Goal: Task Accomplishment & Management: Complete application form

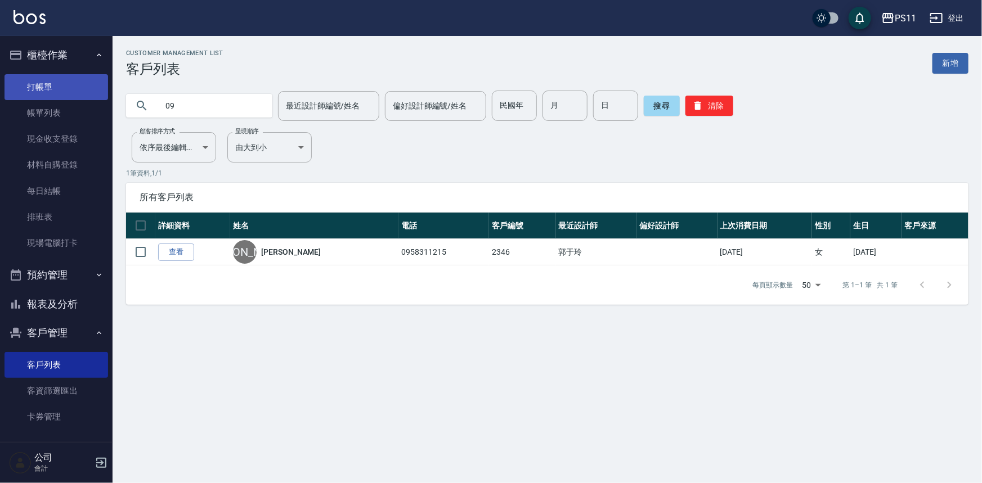
type input "09"
click at [50, 87] on link "打帳單" at bounding box center [57, 87] width 104 height 26
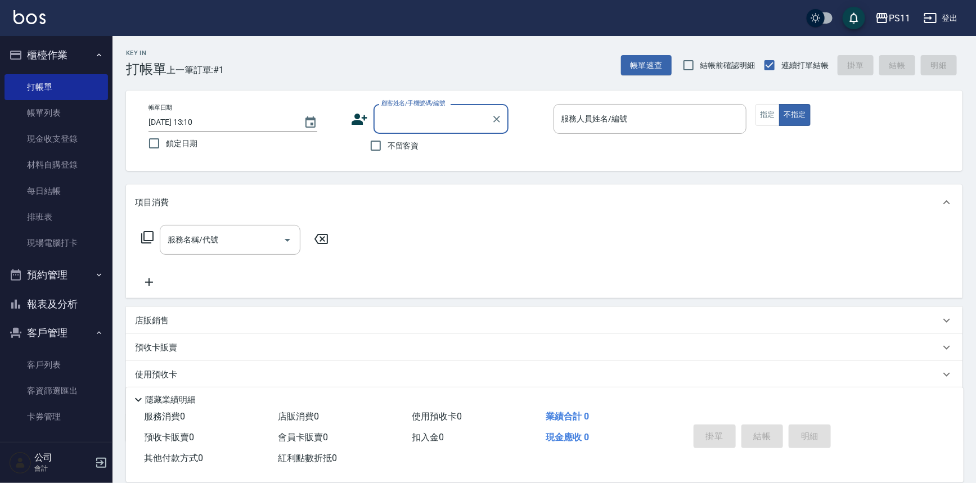
type input "0"
type input "[PERSON_NAME]/0910232283/1828"
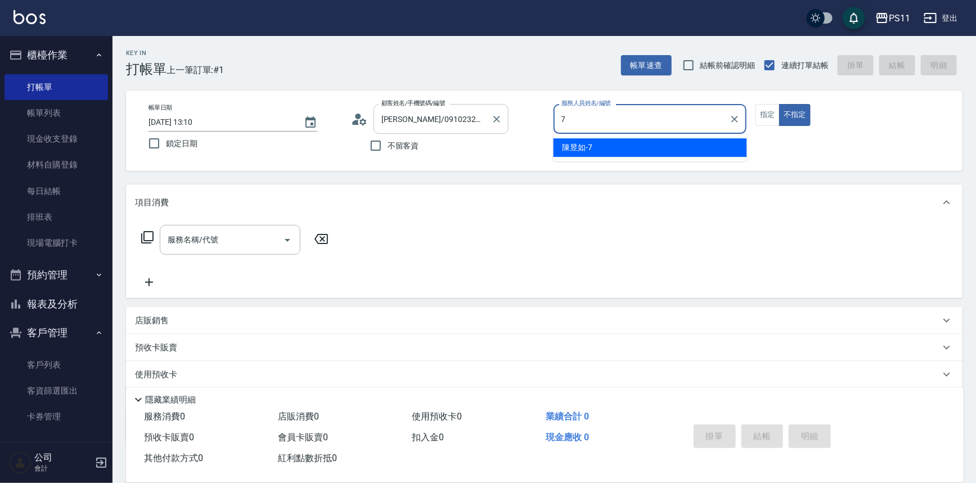
type input "陳昱如-7"
type button "false"
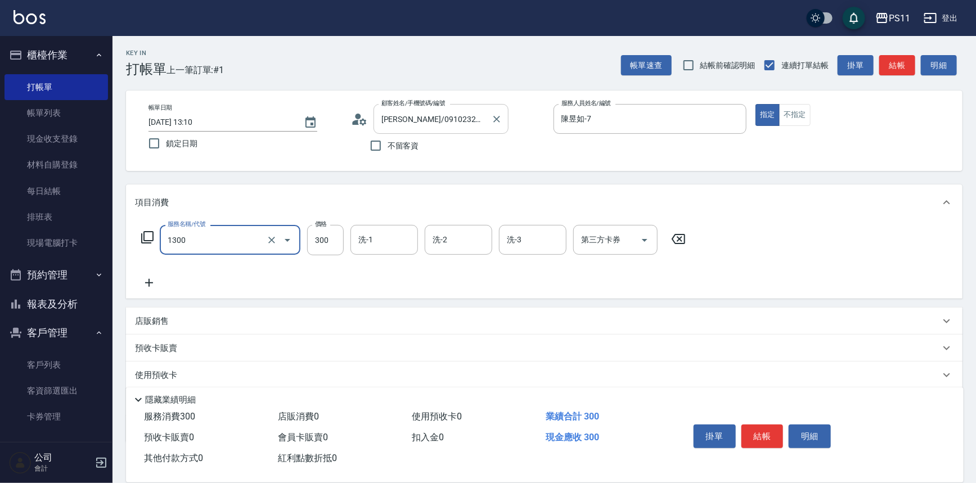
type input "洗髮300(1300)"
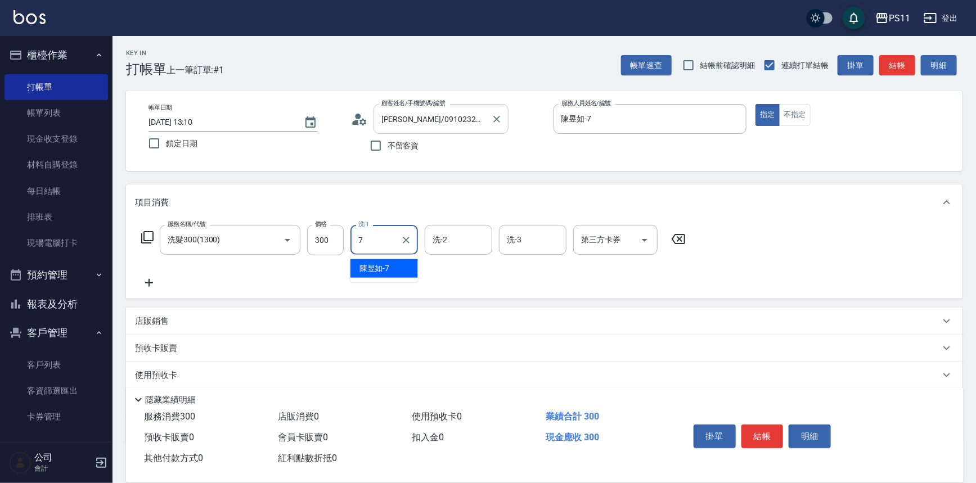
type input "陳昱如-7"
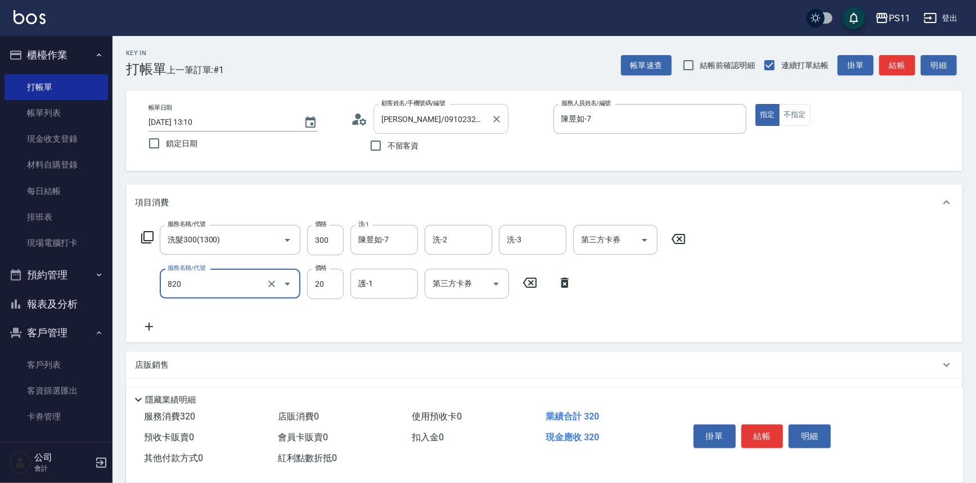
type input "潤絲(820)"
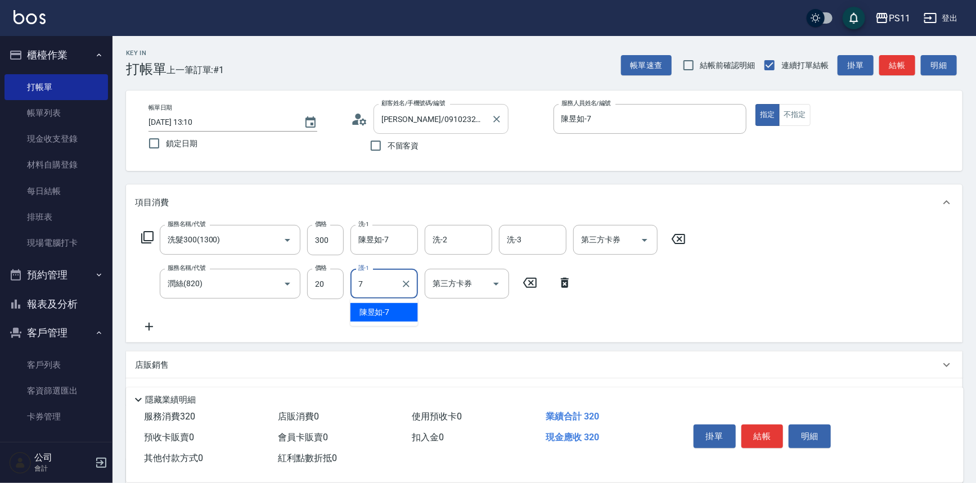
type input "陳昱如-7"
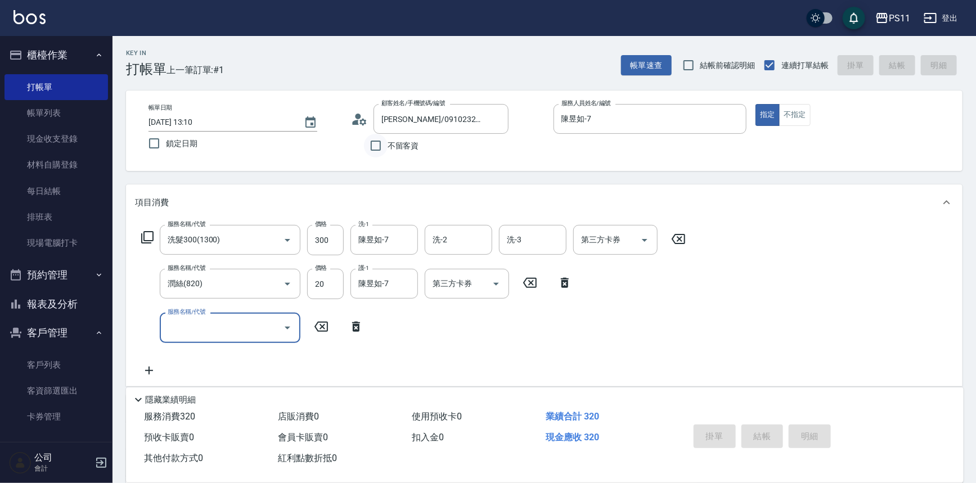
type input "[DATE] 13:11"
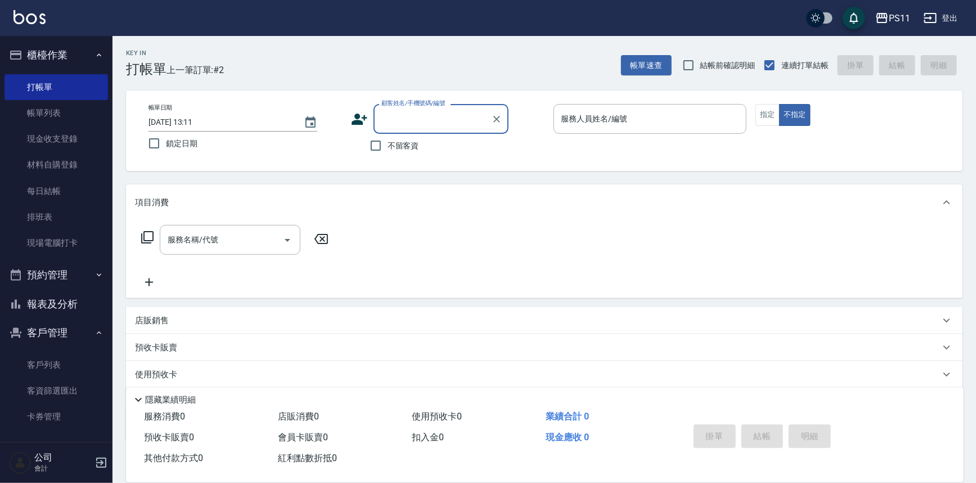
click at [79, 304] on button "報表及分析" at bounding box center [57, 304] width 104 height 29
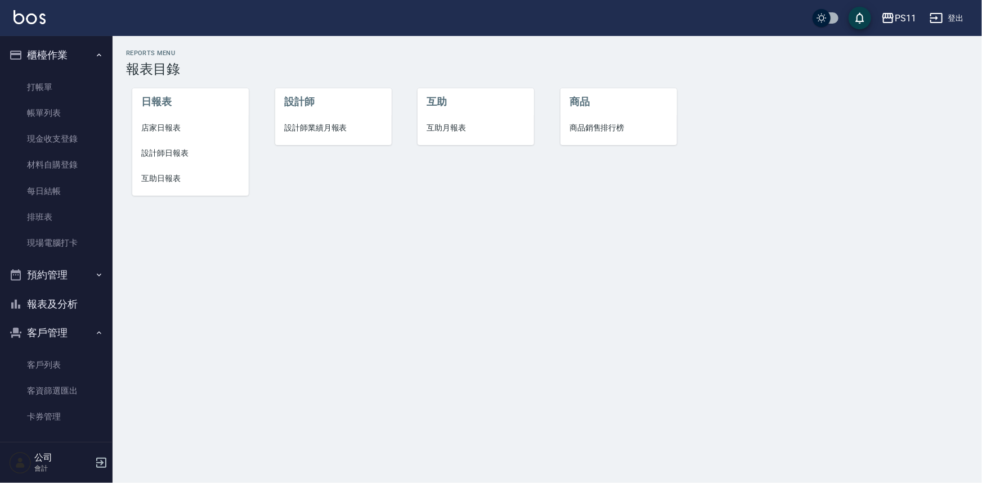
click at [174, 176] on span "互助日報表" at bounding box center [190, 179] width 98 height 12
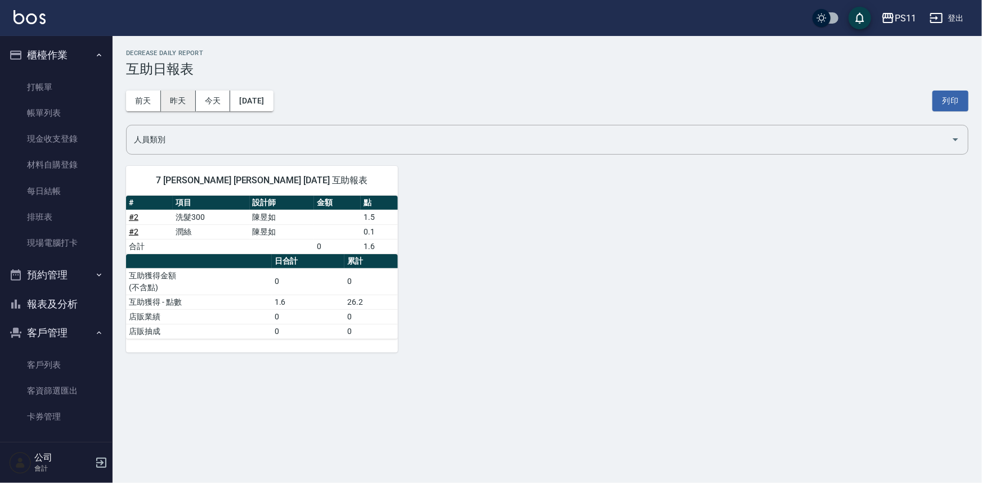
click at [174, 94] on button "昨天" at bounding box center [178, 101] width 35 height 21
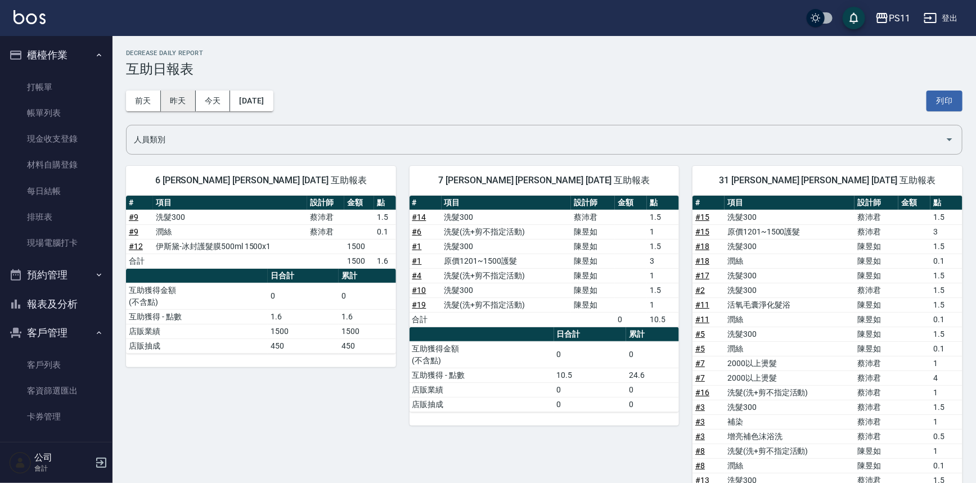
click at [162, 106] on button "昨天" at bounding box center [178, 101] width 35 height 21
click at [146, 106] on button "前天" at bounding box center [143, 101] width 35 height 21
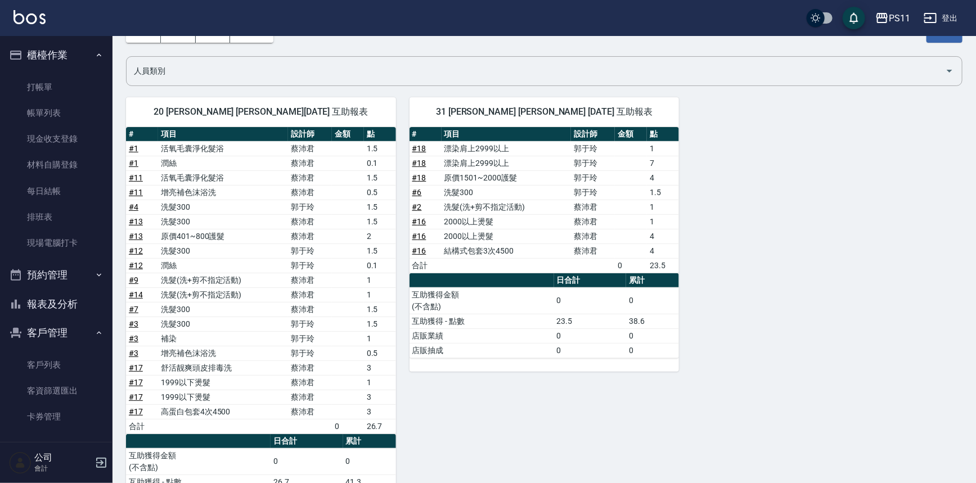
scroll to position [129, 0]
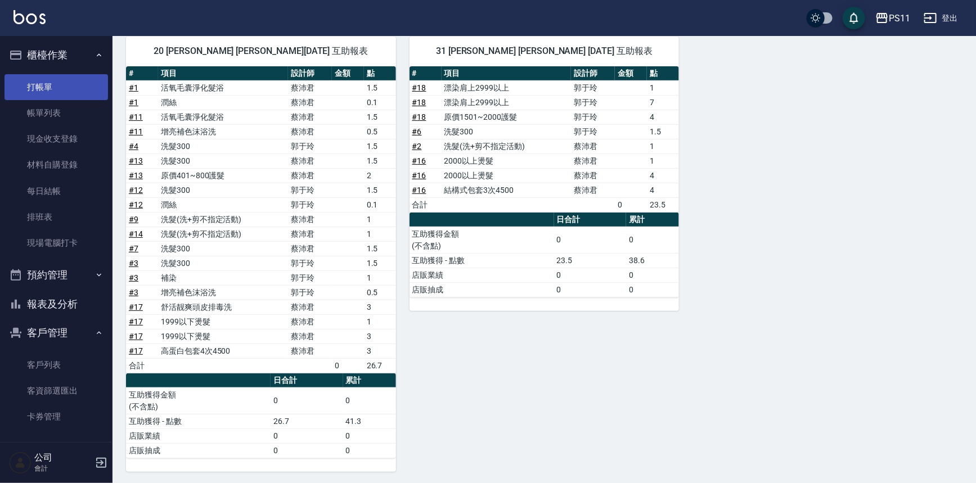
click at [65, 89] on link "打帳單" at bounding box center [57, 87] width 104 height 26
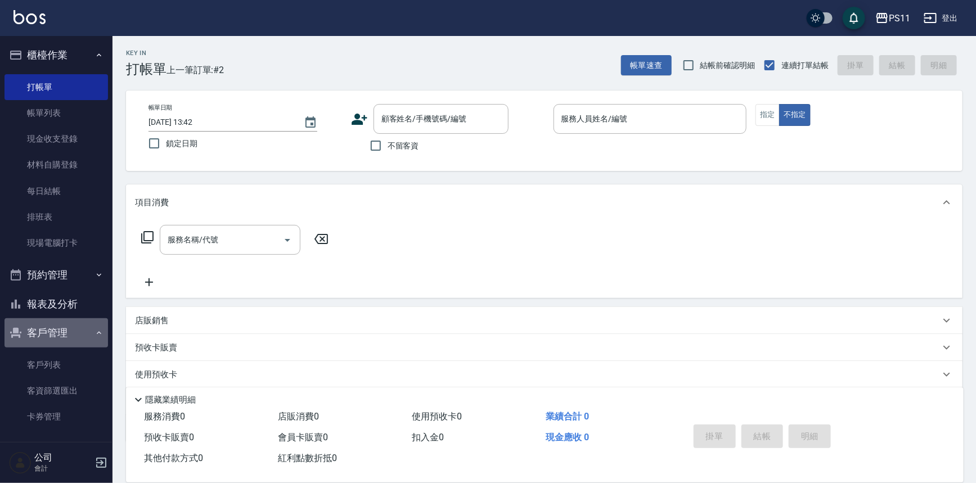
click at [61, 334] on button "客戶管理" at bounding box center [57, 332] width 104 height 29
drag, startPoint x: 83, startPoint y: 72, endPoint x: 91, endPoint y: 65, distance: 10.0
click at [84, 71] on ul "打帳單 帳單列表 現金收支登錄 材料自購登錄 每日結帳 排班表 現場電腦打卡" at bounding box center [57, 165] width 104 height 191
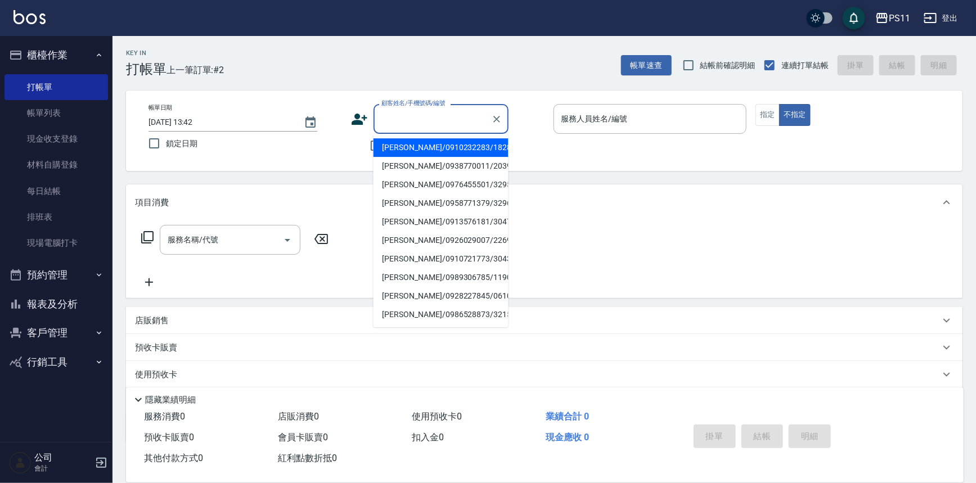
click at [402, 115] on input "顧客姓名/手機號碼/編號" at bounding box center [433, 119] width 108 height 20
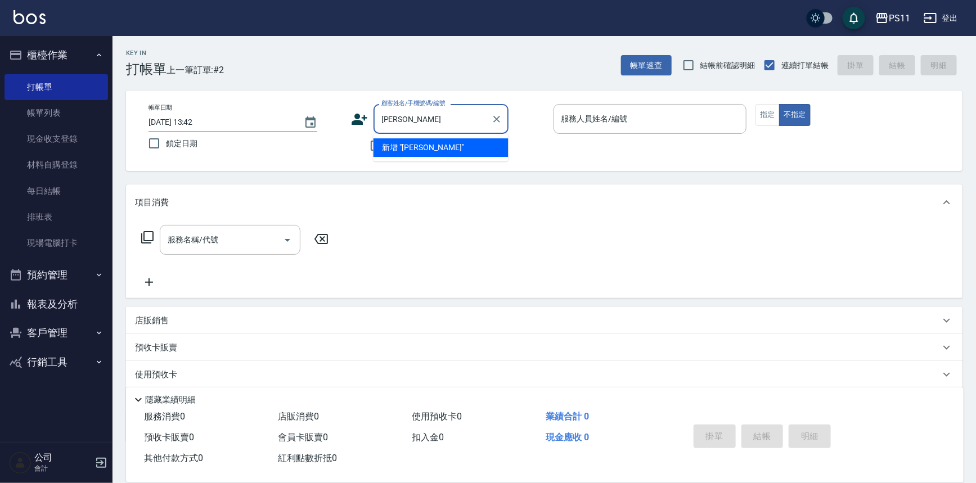
type input "[PERSON_NAME]"
click at [779, 104] on button "不指定" at bounding box center [795, 115] width 32 height 22
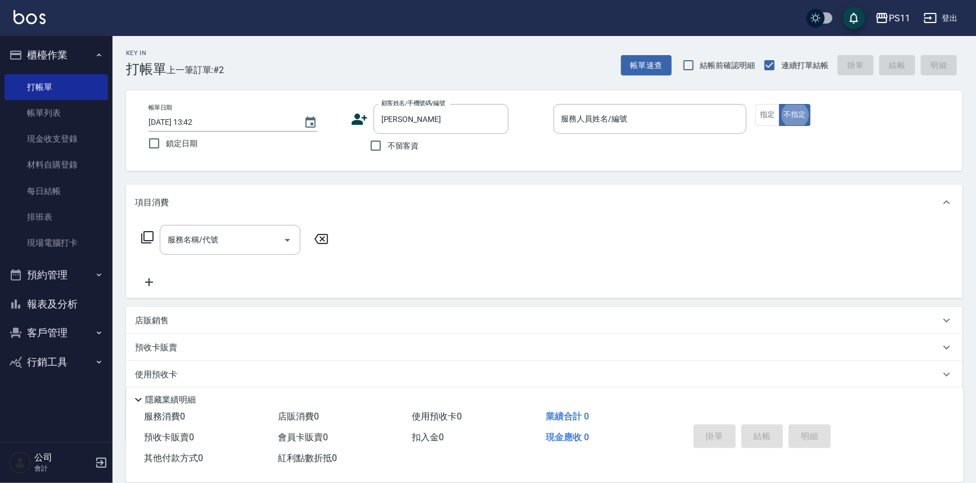
type button "false"
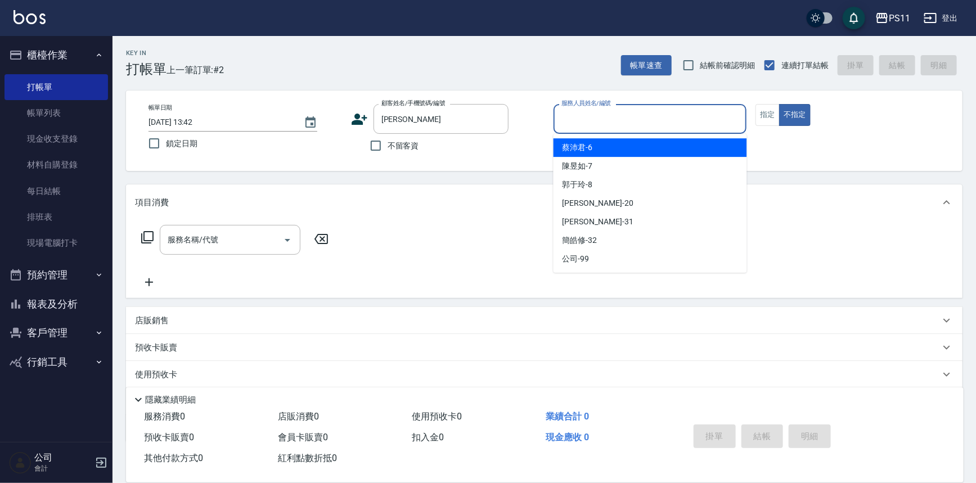
click at [648, 120] on input "服務人員姓名/編號" at bounding box center [650, 119] width 183 height 20
type input "[PERSON_NAME]6"
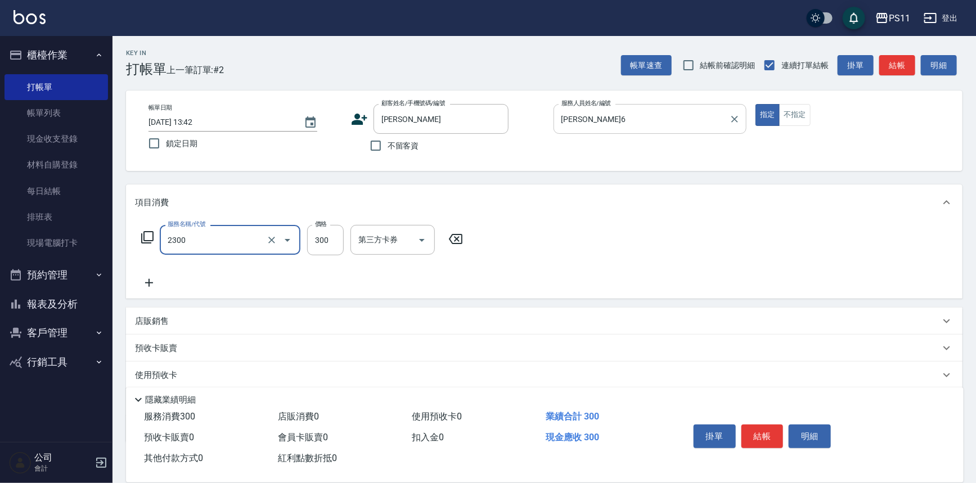
type input "剪髮(2300)"
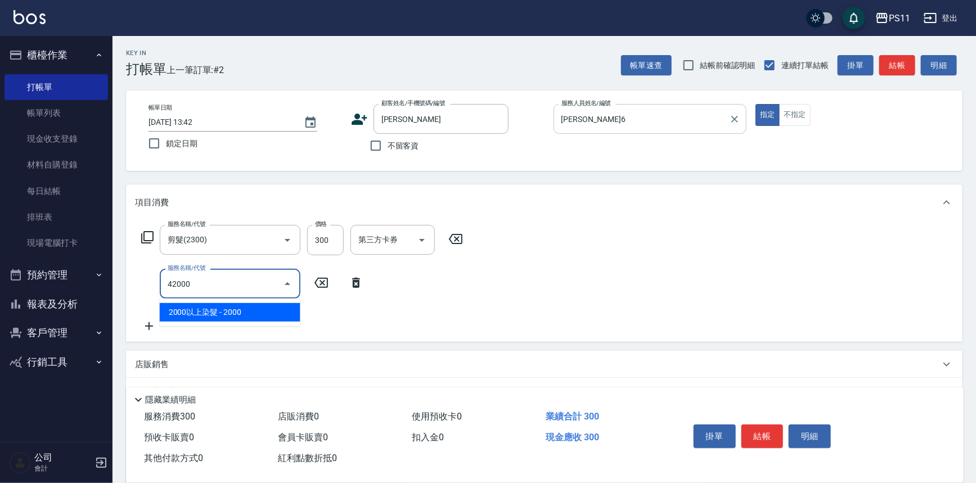
type input "2000以上染髮(42000)"
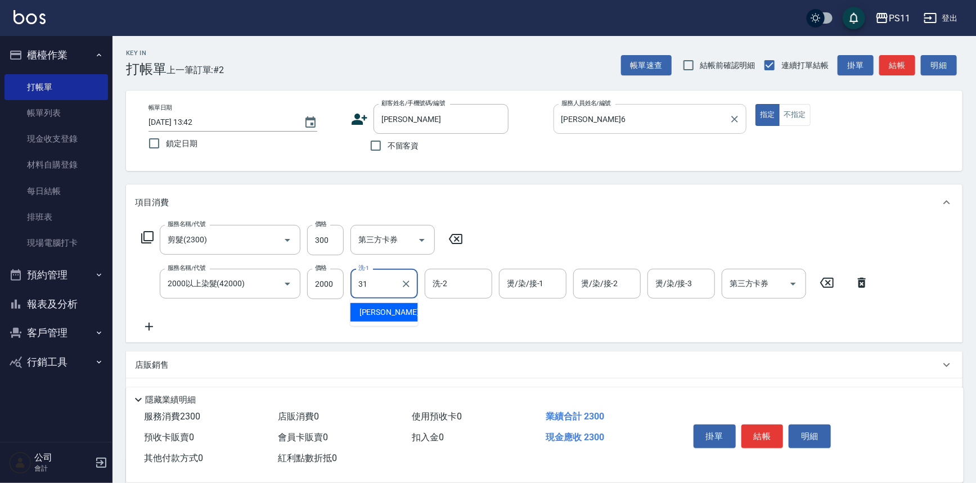
type input "[PERSON_NAME]-31"
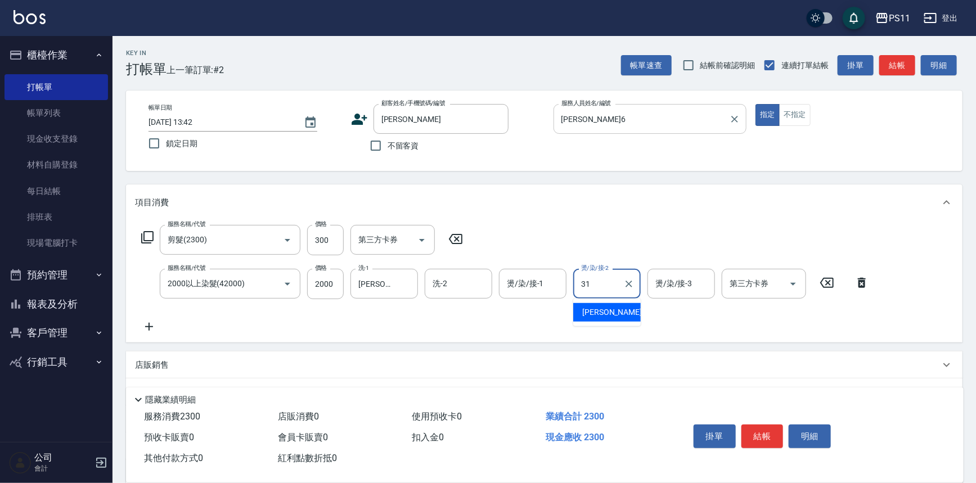
type input "[PERSON_NAME]-31"
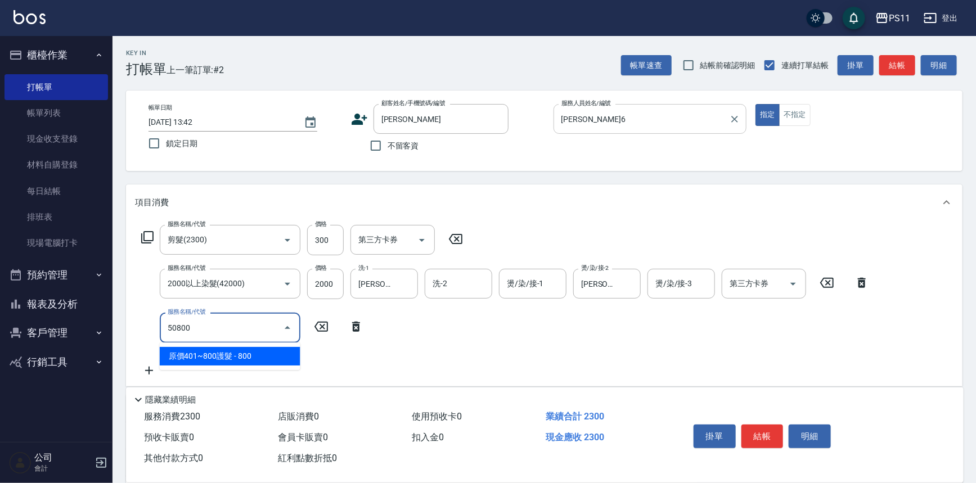
type input "原價401~800護髮(50800)"
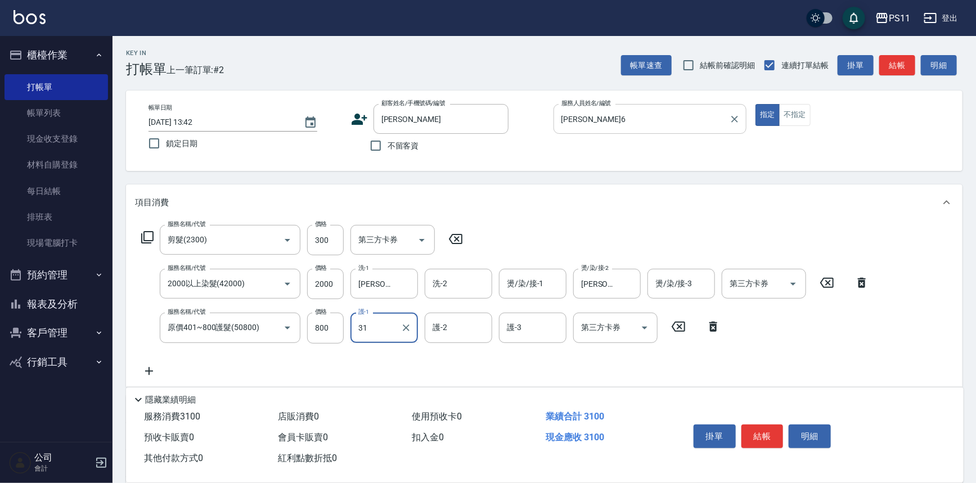
type input "[PERSON_NAME]-31"
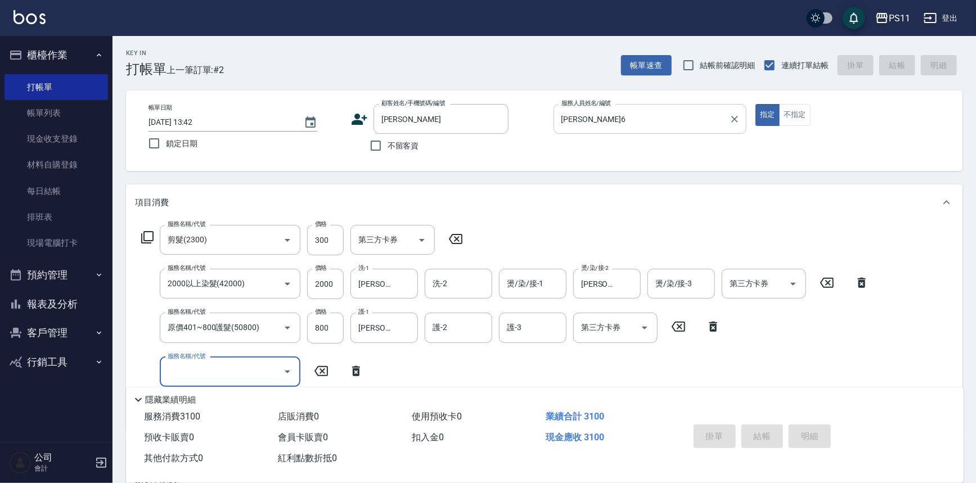
type input "[DATE] 13:59"
